Goal: Task Accomplishment & Management: Use online tool/utility

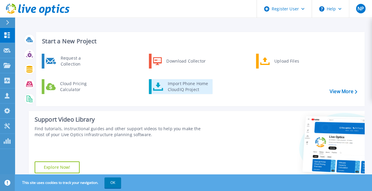
click at [175, 86] on div "Import Phone Home CloudIQ Project" at bounding box center [188, 87] width 46 height 12
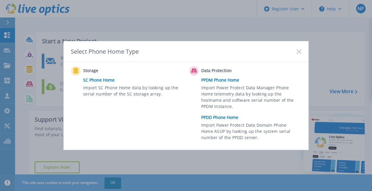
click at [214, 118] on link "PPDD Phone Home" at bounding box center [252, 117] width 103 height 9
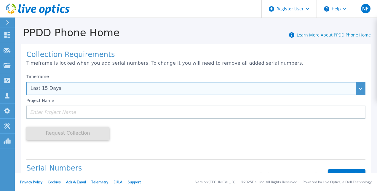
click at [125, 85] on div "Last 15 Days" at bounding box center [195, 88] width 339 height 13
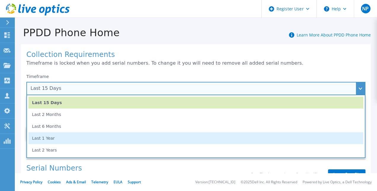
click at [62, 137] on li "Last 1 Year" at bounding box center [195, 138] width 335 height 12
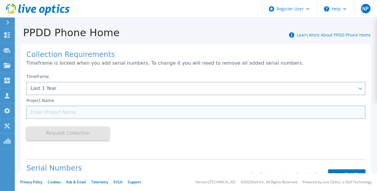
click at [165, 110] on input at bounding box center [195, 111] width 339 height 13
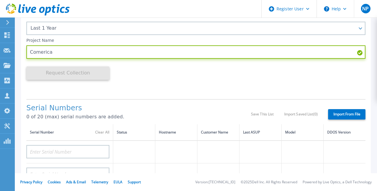
scroll to position [60, 0]
type input "Comerica"
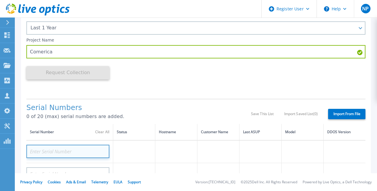
click at [44, 150] on input at bounding box center [67, 151] width 83 height 13
paste input "APM00202712430"
type input "APM00202712430"
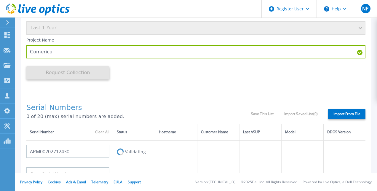
click at [138, 91] on div "Timeframe Last 1 Year Project Name Comerica Request Collection This might take …" at bounding box center [195, 52] width 339 height 84
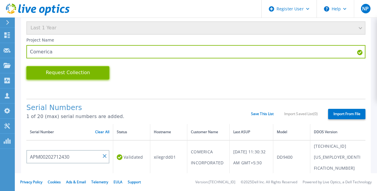
click at [97, 78] on button "Request Collection" at bounding box center [67, 72] width 83 height 13
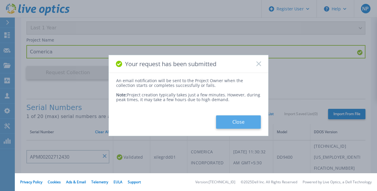
click at [251, 123] on button "Close" at bounding box center [238, 121] width 45 height 13
